Goal: Information Seeking & Learning: Learn about a topic

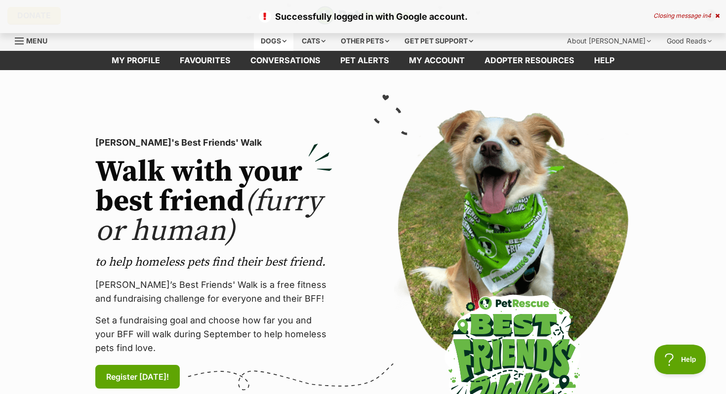
click at [258, 42] on div "Dogs" at bounding box center [273, 41] width 39 height 20
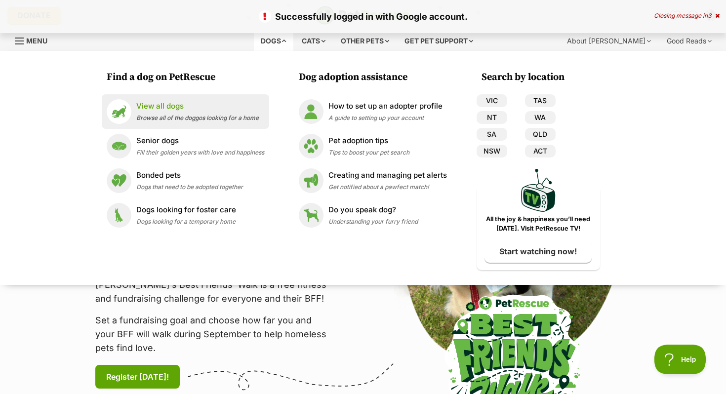
click at [222, 110] on p "View all dogs" at bounding box center [197, 106] width 122 height 11
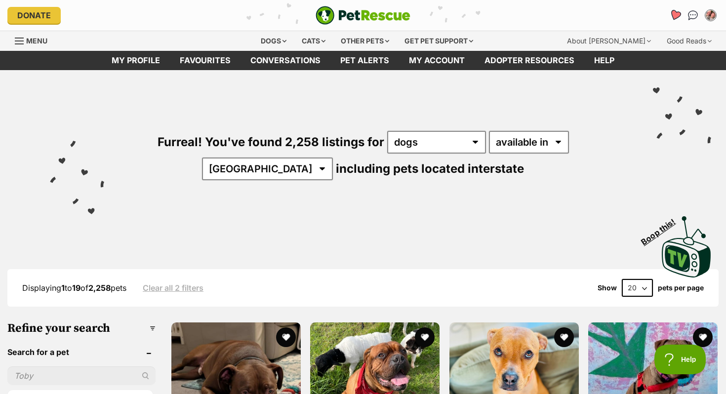
click at [676, 14] on icon "Favourites" at bounding box center [675, 14] width 12 height 11
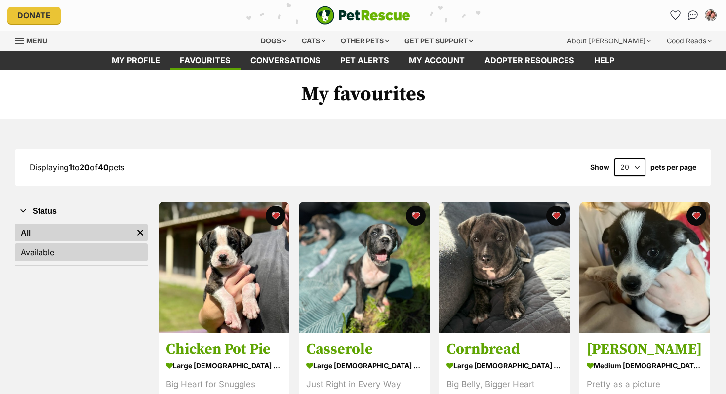
click at [96, 250] on link "Available" at bounding box center [81, 252] width 133 height 18
click at [86, 234] on link "All" at bounding box center [81, 233] width 133 height 18
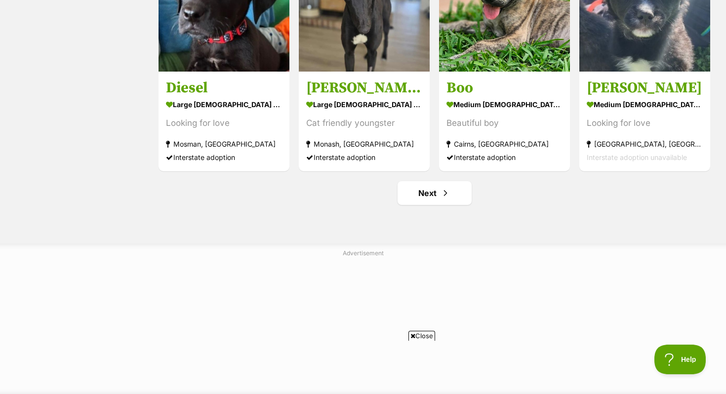
scroll to position [1250, 0]
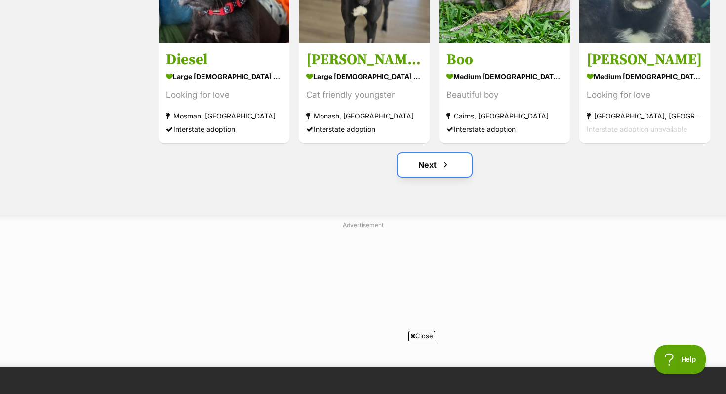
click at [432, 166] on link "Next" at bounding box center [434, 165] width 74 height 24
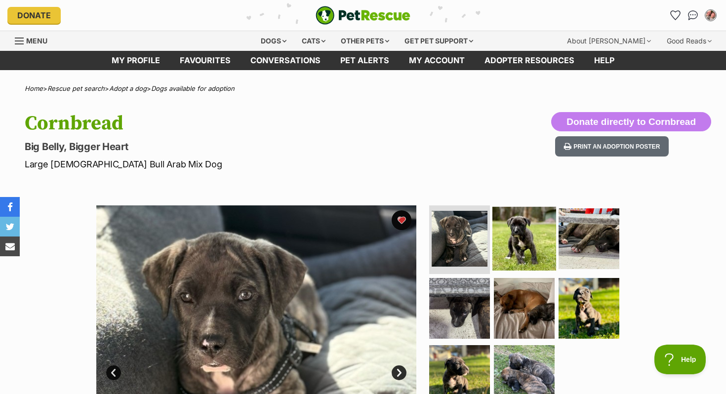
click at [522, 237] on img at bounding box center [524, 238] width 64 height 64
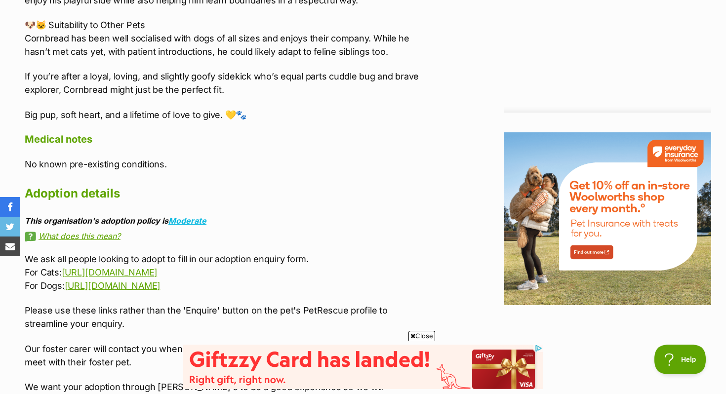
scroll to position [1117, 0]
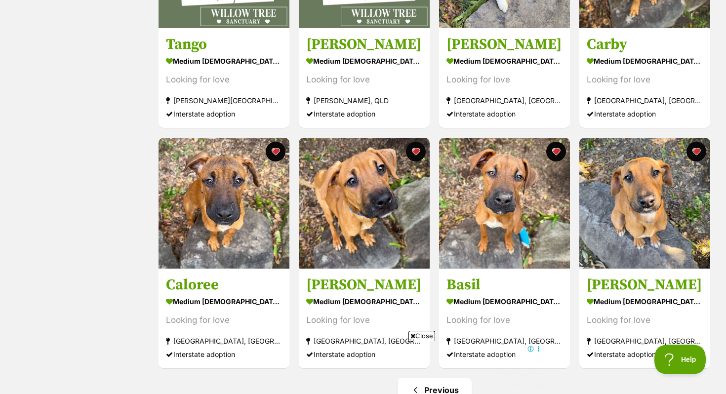
scroll to position [1234, 0]
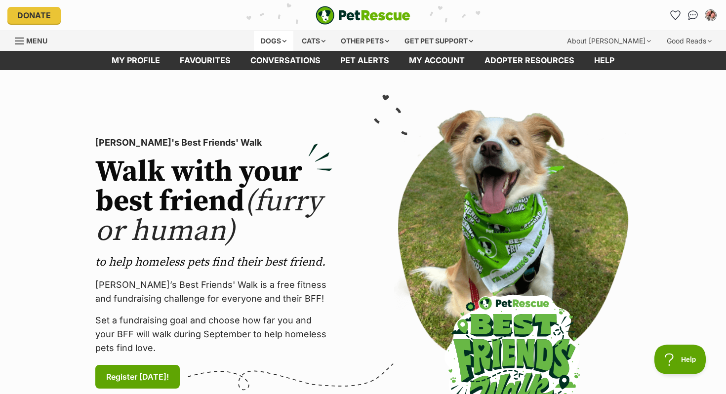
click at [267, 42] on div "Dogs" at bounding box center [273, 41] width 39 height 20
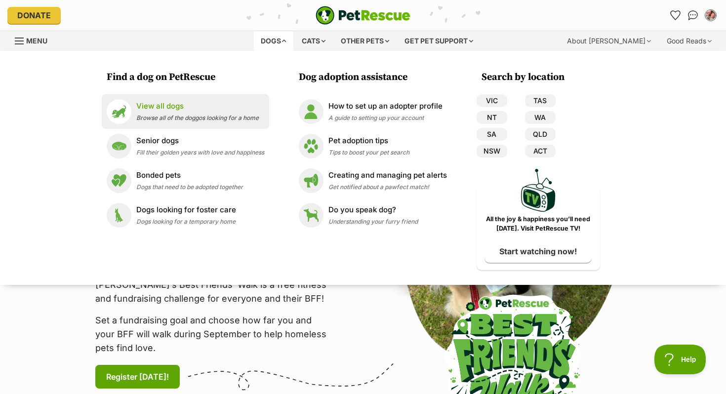
click at [227, 118] on span "Browse all of the doggos looking for a home" at bounding box center [197, 117] width 122 height 7
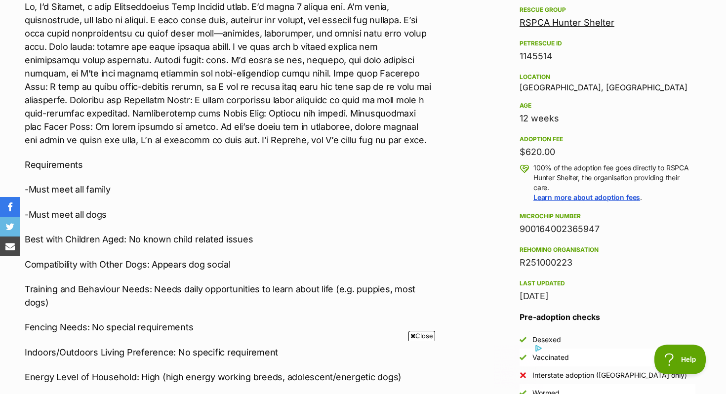
scroll to position [592, 0]
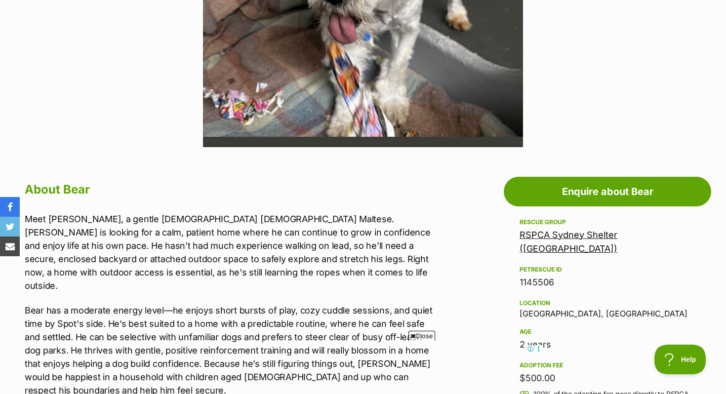
scroll to position [0, 148]
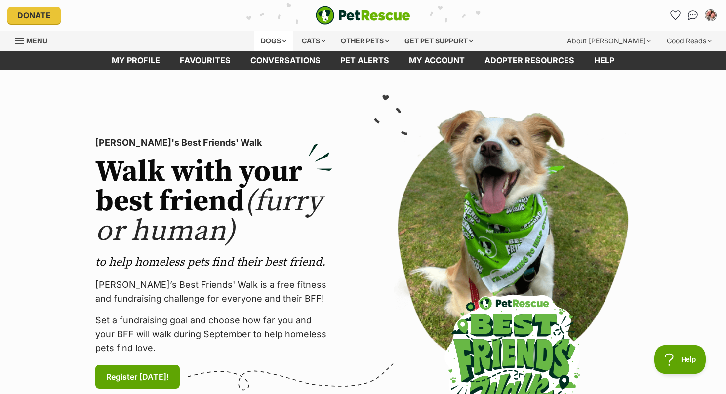
click at [256, 40] on div "Dogs" at bounding box center [273, 41] width 39 height 20
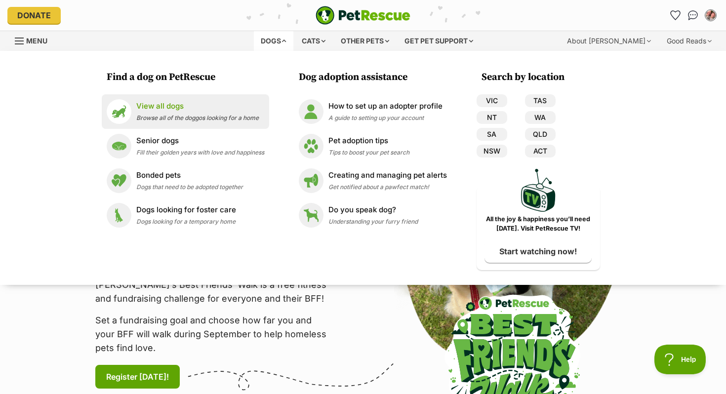
click at [184, 106] on p "View all dogs" at bounding box center [197, 106] width 122 height 11
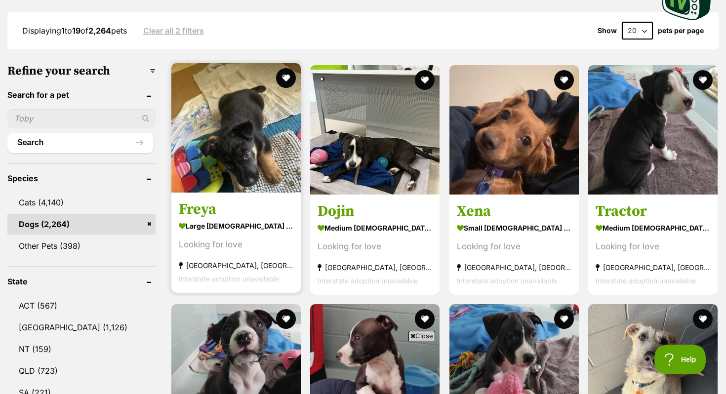
scroll to position [334, 0]
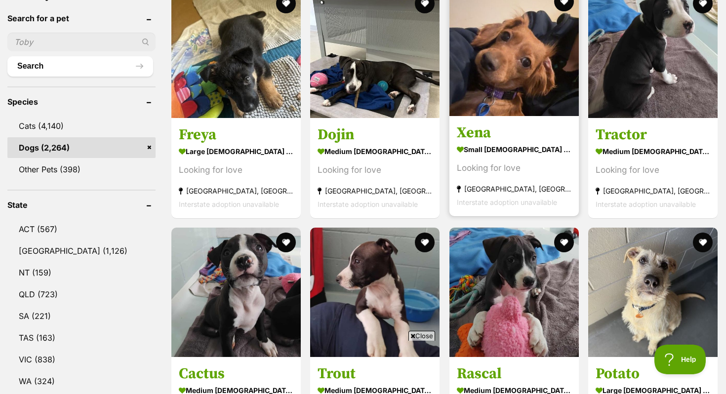
click at [525, 95] on img at bounding box center [513, 51] width 129 height 129
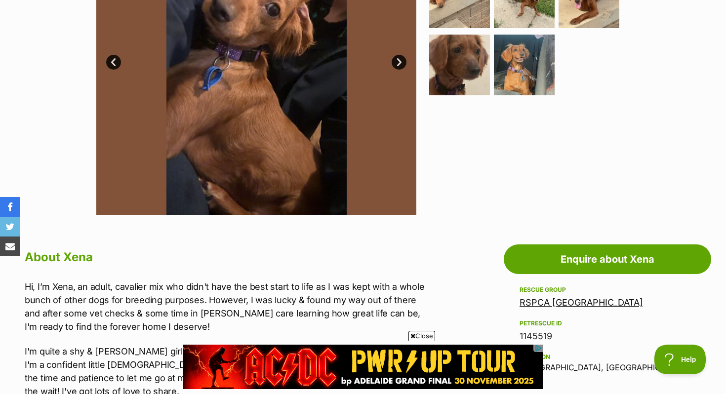
scroll to position [311, 0]
